Goal: Information Seeking & Learning: Learn about a topic

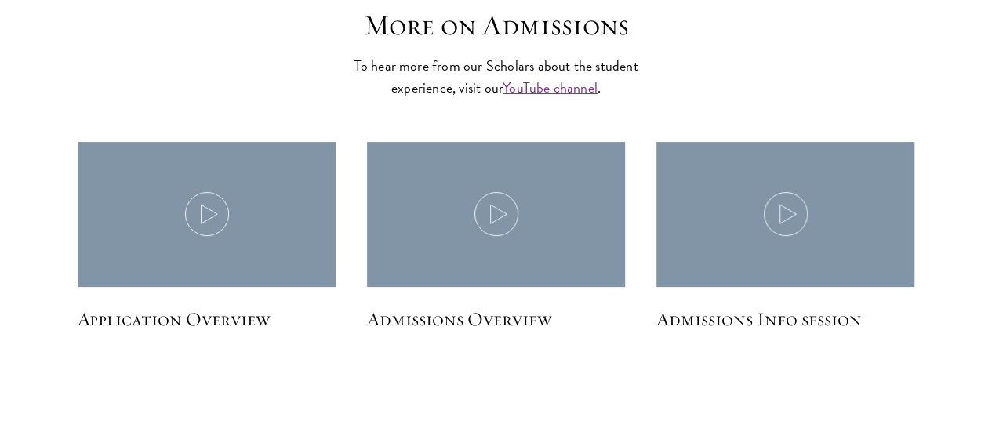
scroll to position [3238, 0]
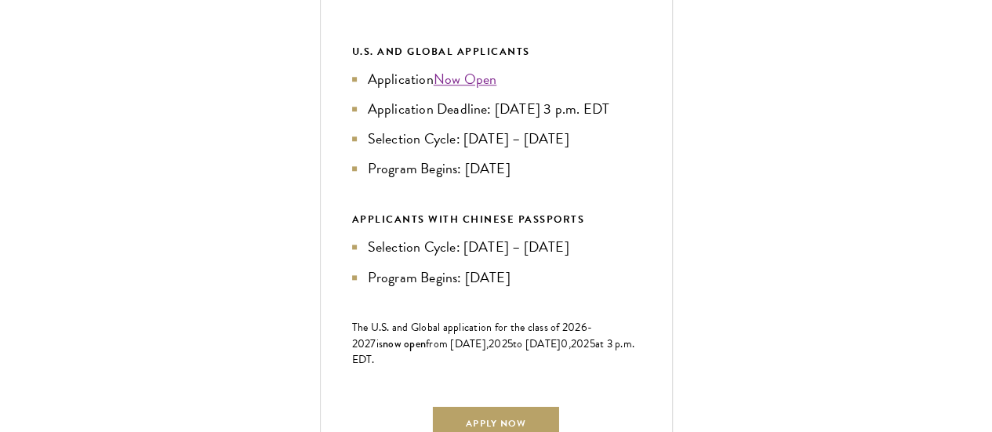
scroll to position [863, 0]
